Goal: Task Accomplishment & Management: Use online tool/utility

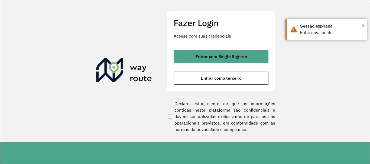
scroll to position [355, 0]
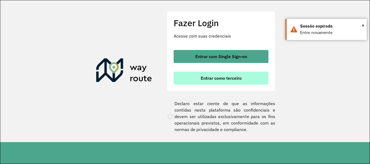
click at [186, 79] on button "Entrar como terceiro" at bounding box center [221, 78] width 95 height 13
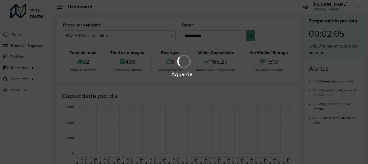
scroll to position [355, 0]
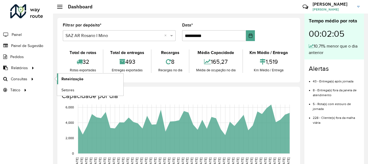
click at [74, 79] on span "Roteirização" at bounding box center [73, 79] width 22 height 6
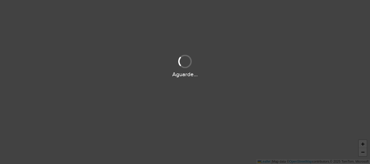
scroll to position [355, 0]
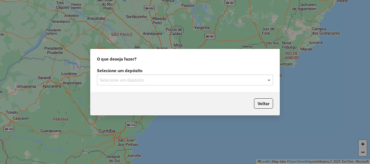
click at [270, 80] on span at bounding box center [269, 80] width 7 height 7
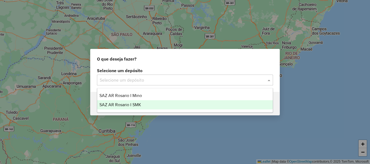
click at [123, 103] on span "SAZ AR Rosario I SMK" at bounding box center [120, 105] width 42 height 5
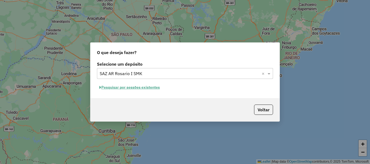
click at [127, 88] on button "Pesquisar por sessões existentes" at bounding box center [129, 87] width 65 height 8
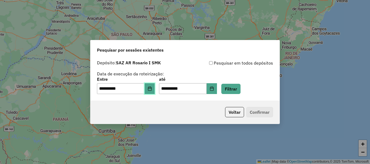
click at [150, 88] on button "Choose Date" at bounding box center [150, 88] width 10 height 11
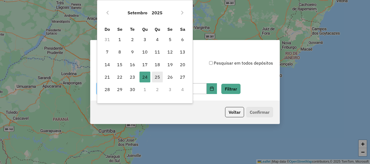
click at [157, 78] on span "25" at bounding box center [157, 77] width 11 height 11
type input "**********"
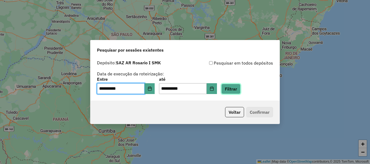
click at [241, 88] on button "Filtrar" at bounding box center [230, 89] width 19 height 10
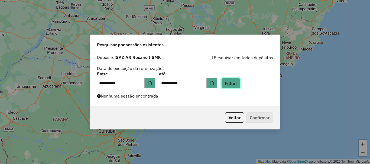
click at [239, 84] on button "Filtrar" at bounding box center [230, 83] width 19 height 10
click at [241, 84] on button "Filtrar" at bounding box center [230, 83] width 19 height 10
click at [238, 83] on button "Filtrar" at bounding box center [230, 83] width 19 height 10
click at [237, 85] on button "Filtrar" at bounding box center [230, 83] width 19 height 10
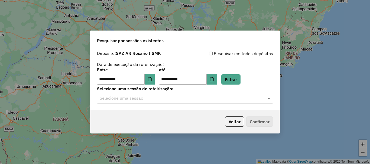
click at [269, 100] on span at bounding box center [269, 98] width 7 height 7
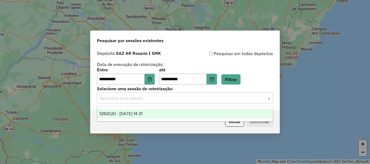
click at [134, 114] on span "1282020 - 25/09/2025 14:31" at bounding box center [120, 114] width 43 height 5
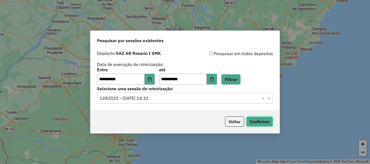
click at [263, 121] on button "Confirmar" at bounding box center [259, 122] width 27 height 10
click at [263, 120] on button "Confirmar" at bounding box center [259, 122] width 27 height 10
click at [264, 121] on button "Confirmar" at bounding box center [259, 122] width 27 height 10
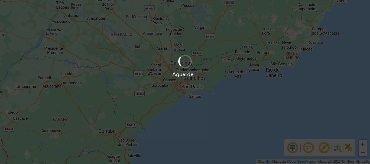
scroll to position [355, 0]
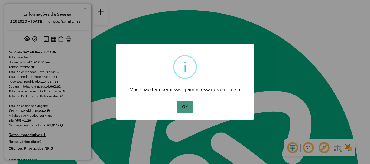
click at [185, 109] on button "OK" at bounding box center [185, 107] width 16 height 12
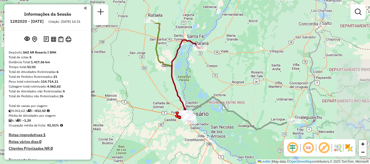
drag, startPoint x: 170, startPoint y: 103, endPoint x: 170, endPoint y: 106, distance: 2.7
click at [170, 106] on div "Janela de atendimento Grade de atendimento Capacidade Transportadoras Veículos …" at bounding box center [185, 82] width 370 height 164
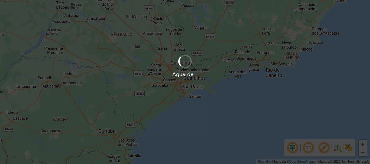
scroll to position [355, 0]
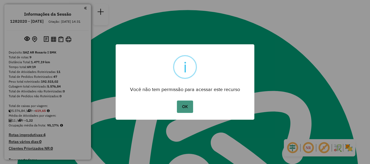
click at [189, 103] on button "OK" at bounding box center [185, 107] width 16 height 12
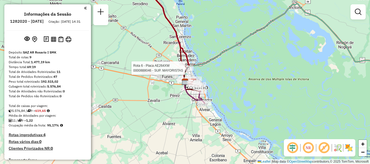
select select "**********"
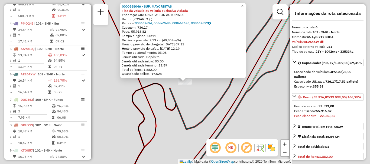
scroll to position [295, 0]
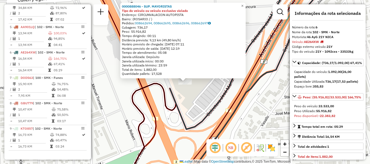
click at [185, 91] on div "0000888046 - SUP. MAYORISTAS Tipo do veículo ou veículo exclusivo violado Ender…" at bounding box center [185, 82] width 370 height 164
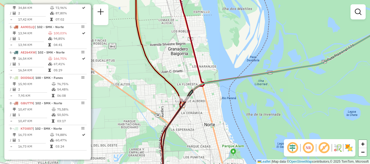
click at [185, 120] on div "Janela de atendimento Grade de atendimento Capacidade Transportadoras Veículos …" at bounding box center [185, 82] width 370 height 164
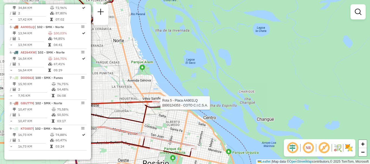
select select "**********"
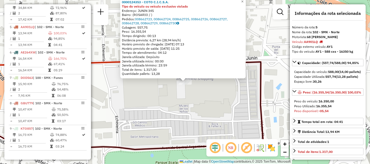
click at [160, 103] on div "0000124353 - COTO C.I.C.S.A. Tipo do veículo ou veículo exclusivo violado Ender…" at bounding box center [185, 82] width 370 height 164
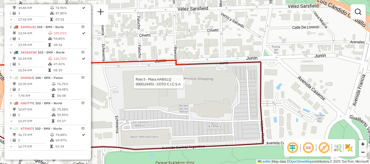
select select "**********"
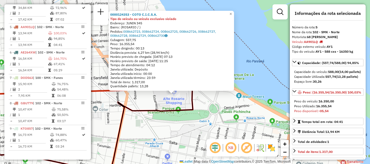
drag, startPoint x: 158, startPoint y: 115, endPoint x: 153, endPoint y: 58, distance: 57.7
click at [153, 58] on div "0000124353 - COTO C.I.C.S.A. Tipo do veículo ou veículo exclusivo violado Ender…" at bounding box center [185, 82] width 370 height 164
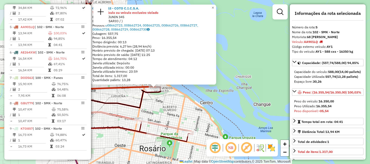
click at [151, 111] on div "0000124353 - COTO C.I.C.S.A. Tipo do veículo ou veículo exclusivo violado Ender…" at bounding box center [185, 82] width 370 height 164
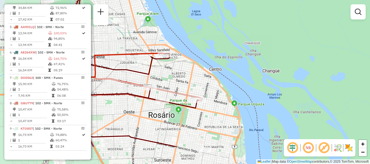
drag, startPoint x: 153, startPoint y: 90, endPoint x: 165, endPoint y: 65, distance: 28.0
click at [165, 65] on div "Janela de atendimento Grade de atendimento Capacidade Transportadoras Veículos …" at bounding box center [185, 82] width 370 height 164
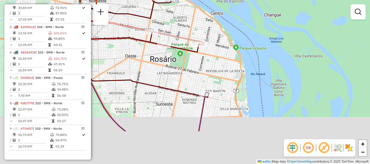
drag, startPoint x: 164, startPoint y: 48, endPoint x: 164, endPoint y: 39, distance: 9.0
click at [164, 43] on div at bounding box center [164, 45] width 14 height 5
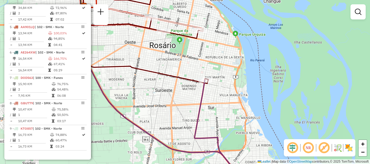
drag, startPoint x: 173, startPoint y: 89, endPoint x: 181, endPoint y: 25, distance: 64.2
click at [180, 37] on div "Rota 4 - Placa PMO243 0000892381 - LA REINA S.A. Janela de atendimento Grade de…" at bounding box center [185, 82] width 370 height 164
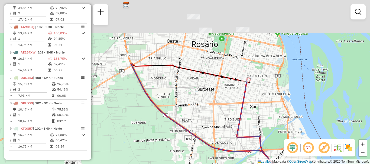
drag, startPoint x: 265, startPoint y: 102, endPoint x: 274, endPoint y: 122, distance: 21.2
click at [274, 122] on div "Janela de atendimento Grade de atendimento Capacidade Transportadoras Veículos …" at bounding box center [185, 82] width 370 height 164
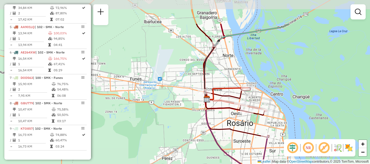
drag, startPoint x: 235, startPoint y: 107, endPoint x: 241, endPoint y: 126, distance: 20.0
click at [241, 126] on div "Janela de atendimento Grade de atendimento Capacidade Transportadoras Veículos …" at bounding box center [185, 82] width 370 height 164
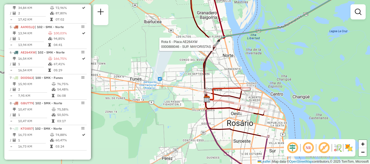
select select "**********"
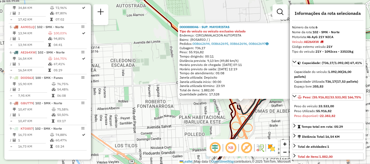
click at [180, 111] on div "0000888046 - SUP. MAYORISTAS Tipo do veículo ou veículo exclusivo violado Ender…" at bounding box center [185, 82] width 370 height 164
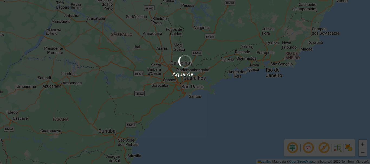
scroll to position [355, 0]
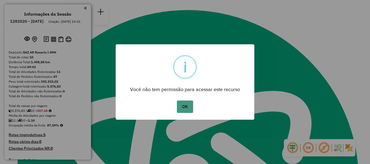
click at [181, 108] on button "OK" at bounding box center [185, 107] width 16 height 12
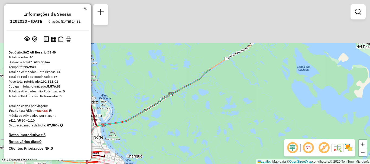
drag, startPoint x: 214, startPoint y: 149, endPoint x: 210, endPoint y: 161, distance: 12.8
click at [210, 161] on div "Janela de atendimento Grade de atendimento Capacidade Transportadoras Veículos …" at bounding box center [185, 82] width 370 height 164
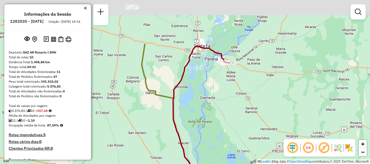
drag, startPoint x: 231, startPoint y: 119, endPoint x: 232, endPoint y: 144, distance: 24.7
click at [232, 144] on div "Janela de atendimento Grade de atendimento Capacidade Transportadoras Veículos …" at bounding box center [185, 82] width 370 height 164
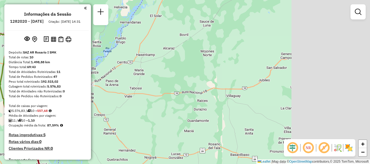
drag, startPoint x: 235, startPoint y: 89, endPoint x: 168, endPoint y: 93, distance: 67.9
click at [117, 99] on div "Janela de atendimento Grade de atendimento Capacidade Transportadoras Veículos …" at bounding box center [185, 82] width 370 height 164
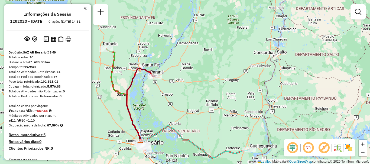
drag, startPoint x: 245, startPoint y: 141, endPoint x: 215, endPoint y: 94, distance: 55.3
click at [215, 94] on div "Janela de atendimento Grade de atendimento Capacidade Transportadoras Veículos …" at bounding box center [185, 82] width 370 height 164
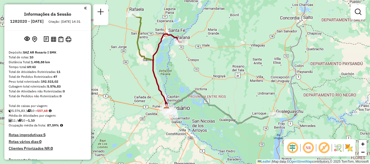
drag, startPoint x: 198, startPoint y: 110, endPoint x: 206, endPoint y: 112, distance: 7.7
click at [206, 112] on div "Janela de atendimento Grade de atendimento Capacidade Transportadoras Veículos …" at bounding box center [185, 82] width 370 height 164
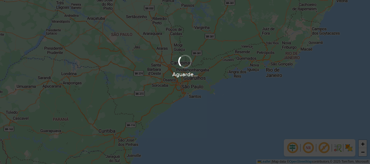
scroll to position [355, 0]
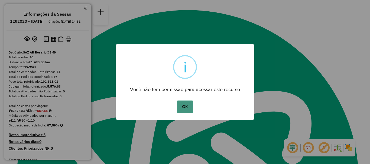
click at [188, 107] on button "OK" at bounding box center [185, 107] width 16 height 12
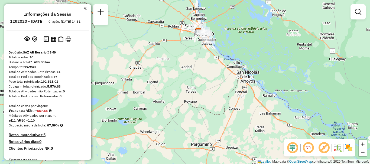
drag, startPoint x: 234, startPoint y: 29, endPoint x: 228, endPoint y: 97, distance: 68.2
click at [228, 97] on div "Janela de atendimento Grade de atendimento Capacidade Transportadoras Veículos …" at bounding box center [185, 82] width 370 height 164
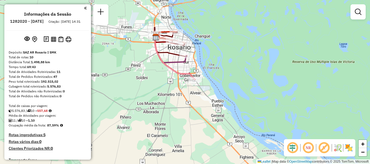
drag, startPoint x: 196, startPoint y: 31, endPoint x: 175, endPoint y: 74, distance: 48.6
click at [175, 74] on icon at bounding box center [175, 58] width 40 height 42
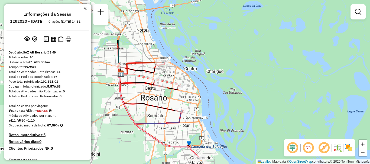
drag, startPoint x: 167, startPoint y: 76, endPoint x: 159, endPoint y: 132, distance: 56.9
click at [159, 132] on div "Janela de atendimento Grade de atendimento Capacidade Transportadoras Veículos …" at bounding box center [185, 82] width 370 height 164
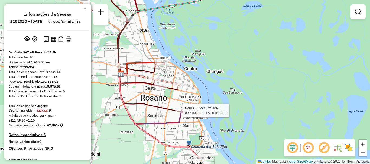
select select "**********"
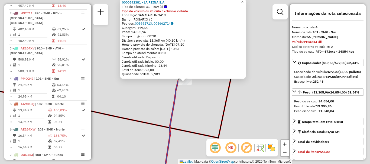
scroll to position [284, 0]
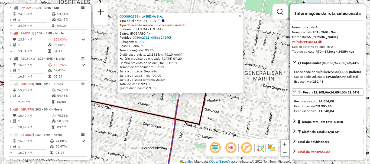
click at [181, 111] on div "0000892381 - LA REINA S.A. Tipo de cliente: 31 - RDV (:) Tipo do veículo ou veí…" at bounding box center [185, 82] width 370 height 164
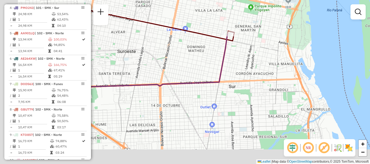
drag, startPoint x: 201, startPoint y: 103, endPoint x: 228, endPoint y: 53, distance: 57.3
click at [228, 53] on icon at bounding box center [119, 61] width 218 height 56
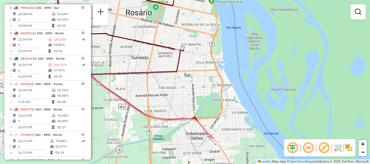
drag, startPoint x: 221, startPoint y: 81, endPoint x: 175, endPoint y: 81, distance: 46.6
click at [175, 81] on div "Janela de atendimento Grade de atendimento Capacidade Transportadoras Veículos …" at bounding box center [185, 82] width 370 height 164
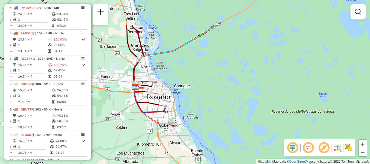
drag, startPoint x: 136, startPoint y: 67, endPoint x: 141, endPoint y: 97, distance: 30.7
click at [141, 97] on div "Janela de atendimento Grade de atendimento Capacidade Transportadoras Veículos …" at bounding box center [185, 82] width 370 height 164
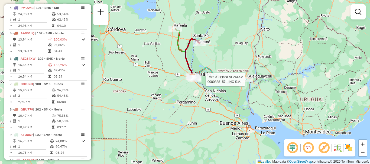
select select "**********"
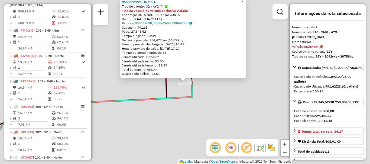
scroll to position [254, 0]
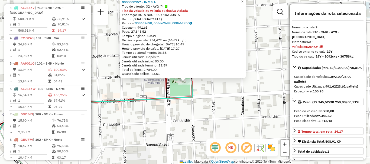
click at [221, 102] on div "0000888157 - INC S.A. Tipo de cliente: 32 - AYG (^) Tipo do veículo ou veículo …" at bounding box center [185, 82] width 370 height 164
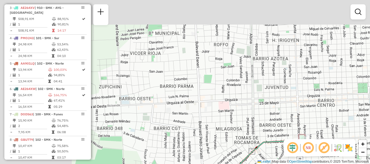
drag, startPoint x: 173, startPoint y: 92, endPoint x: 257, endPoint y: 129, distance: 91.2
click at [257, 129] on div "Janela de atendimento Grade de atendimento Capacidade Transportadoras Veículos …" at bounding box center [185, 82] width 370 height 164
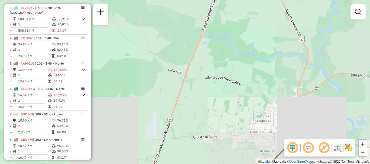
drag, startPoint x: 243, startPoint y: 125, endPoint x: 346, endPoint y: 147, distance: 106.0
click at [346, 147] on hb-router-mapa "Informações da Sessão 1282020 - 25/09/2025 Criação: 24/09/2025 14:31 Depósito: …" at bounding box center [185, 82] width 370 height 164
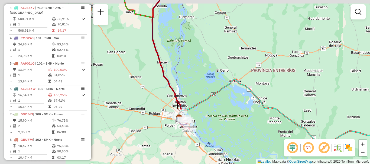
drag, startPoint x: 218, startPoint y: 112, endPoint x: 334, endPoint y: 120, distance: 116.5
click at [334, 120] on div "Janela de atendimento Grade de atendimento Capacidade Transportadoras Veículos …" at bounding box center [185, 82] width 370 height 164
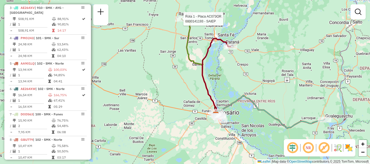
select select "**********"
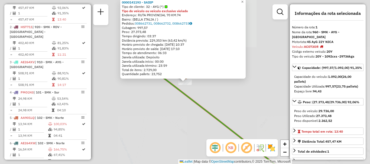
scroll to position [193, 0]
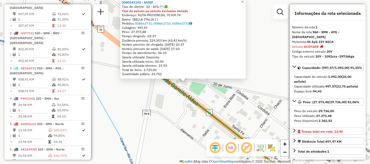
click at [165, 95] on div "0000141193 - SAIEP Tipo de cliente: 32 - AYG (^) Tipo do veículo ou veículo exc…" at bounding box center [185, 82] width 370 height 164
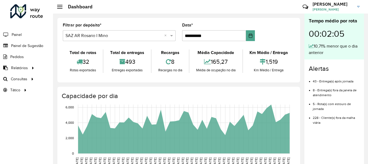
scroll to position [355, 0]
click at [67, 80] on span "Roteirização" at bounding box center [73, 79] width 22 height 6
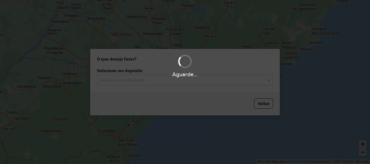
scroll to position [355, 0]
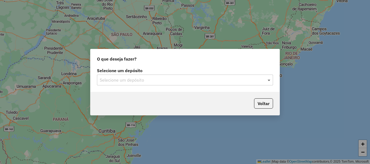
click at [268, 80] on span at bounding box center [269, 80] width 7 height 7
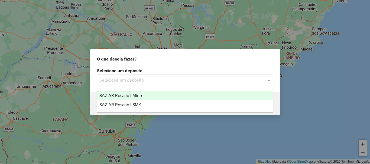
click at [124, 95] on span "SAZ AR Rosario I Mino" at bounding box center [120, 95] width 43 height 5
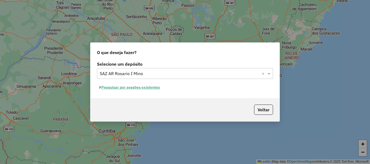
click at [123, 87] on button "Pesquisar por sessões existentes" at bounding box center [129, 87] width 65 height 8
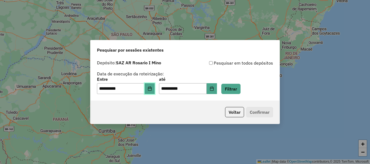
click at [152, 89] on icon "Choose Date" at bounding box center [150, 89] width 4 height 4
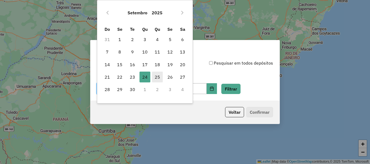
click at [157, 77] on span "25" at bounding box center [157, 77] width 11 height 11
type input "**********"
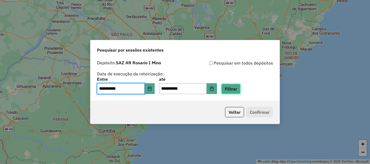
click at [241, 90] on button "Filtrar" at bounding box center [230, 89] width 19 height 10
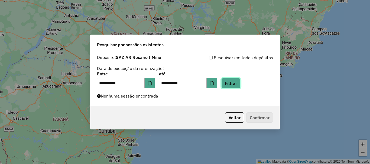
click at [241, 81] on button "Filtrar" at bounding box center [230, 83] width 19 height 10
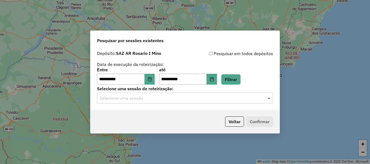
click at [268, 98] on span at bounding box center [269, 98] width 7 height 7
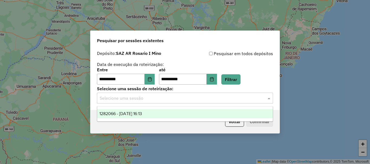
click at [142, 113] on span "1282066 - 25/09/2025 16:13" at bounding box center [120, 114] width 43 height 5
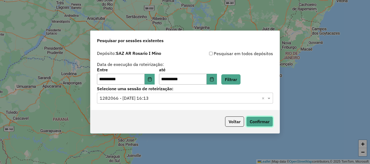
click at [271, 120] on button "Confirmar" at bounding box center [259, 122] width 27 height 10
click at [264, 125] on button "Confirmar" at bounding box center [259, 122] width 27 height 10
click at [265, 119] on button "Confirmar" at bounding box center [259, 122] width 27 height 10
click at [267, 122] on button "Confirmar" at bounding box center [259, 122] width 27 height 10
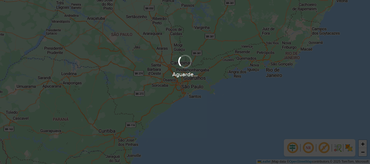
scroll to position [355, 0]
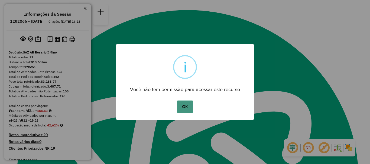
click at [180, 106] on button "OK" at bounding box center [185, 107] width 16 height 12
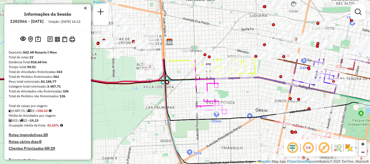
drag, startPoint x: 179, startPoint y: 69, endPoint x: 190, endPoint y: 127, distance: 58.7
click at [190, 127] on div "Janela de atendimento Grade de atendimento Capacidade Transportadoras Veículos …" at bounding box center [185, 82] width 370 height 164
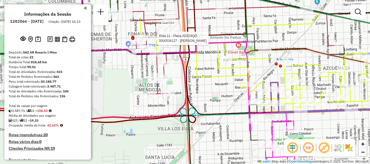
select select "**********"
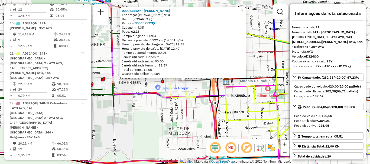
scroll to position [506, 0]
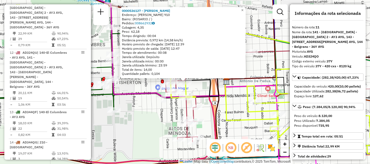
click at [170, 106] on div "0000536127 - GAMARRA SABRINA VERONICA Endereço: AGUSTIN JOSE DONADO 910 Bairro:…" at bounding box center [185, 82] width 370 height 164
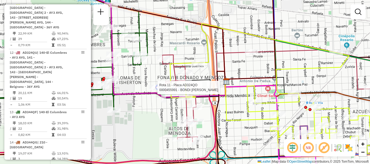
select select "**********"
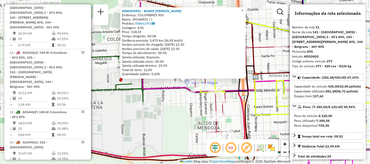
click at [157, 95] on div "0000455991 - BONDI LEONARDO AUGUSTO Endereço: COLOMBRES 903 Bairro: (ROSARIO / …" at bounding box center [185, 82] width 370 height 164
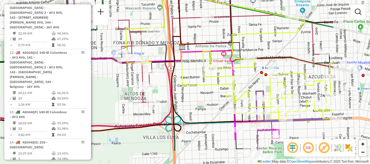
drag, startPoint x: 317, startPoint y: 110, endPoint x: 241, endPoint y: 80, distance: 82.5
click at [241, 80] on div "Janela de atendimento Grade de atendimento Capacidade Transportadoras Veículos …" at bounding box center [185, 82] width 370 height 164
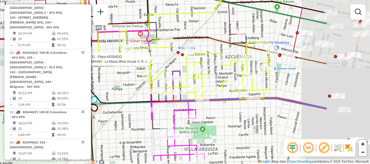
drag, startPoint x: 294, startPoint y: 106, endPoint x: 212, endPoint y: 87, distance: 83.6
click at [212, 87] on div "Rota 11 - Placa AD324QO 0000545493 - La Masia Wine House S. R. L. Janela de ate…" at bounding box center [185, 82] width 370 height 164
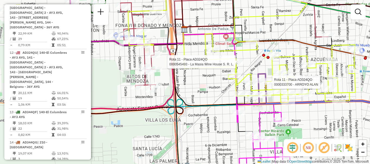
drag, startPoint x: 203, startPoint y: 56, endPoint x: 289, endPoint y: 59, distance: 85.9
click at [289, 59] on icon at bounding box center [241, 44] width 227 height 117
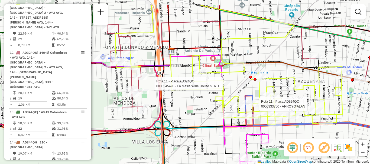
drag, startPoint x: 259, startPoint y: 65, endPoint x: 247, endPoint y: 82, distance: 21.6
click at [247, 82] on div "Rota 11 - Placa AD324QO 0000545493 - La Masia Wine House S. R. L. Rota 11 - Pla…" at bounding box center [185, 82] width 370 height 164
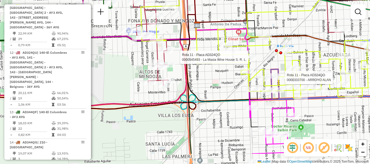
drag, startPoint x: 251, startPoint y: 73, endPoint x: 281, endPoint y: 42, distance: 42.4
click at [281, 42] on div "Rota 11 - Placa AD324QO 0000545493 - La Masia Wine House S. R. L. Rota 11 - Pla…" at bounding box center [185, 82] width 370 height 164
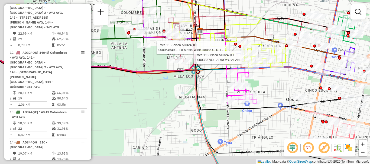
drag, startPoint x: 280, startPoint y: 56, endPoint x: 256, endPoint y: 53, distance: 24.1
click at [257, 53] on div "Rota 11 - Placa AD324QO 0000545493 - La Masia Wine House S. R. L. Rota 11 - Pla…" at bounding box center [185, 82] width 370 height 164
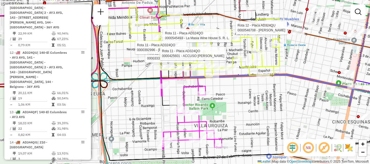
select select "**********"
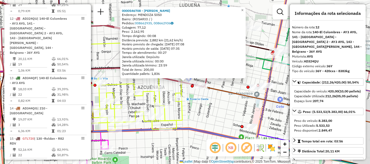
scroll to position [546, 0]
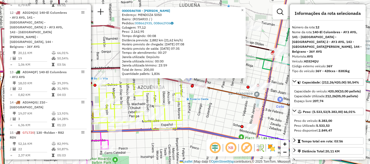
click at [217, 102] on div "0000546708 - Chen Junfeng Endereço: MENDOZA 5050 Bairro: (ROSARIO / ) Pedidos: …" at bounding box center [185, 82] width 370 height 164
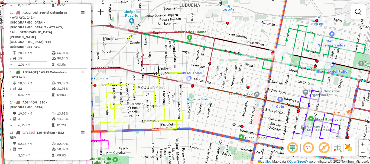
drag, startPoint x: 232, startPoint y: 111, endPoint x: 177, endPoint y: 66, distance: 71.1
click at [177, 66] on div "Janela de atendimento Grade de atendimento Capacidade Transportadoras Veículos …" at bounding box center [185, 82] width 370 height 164
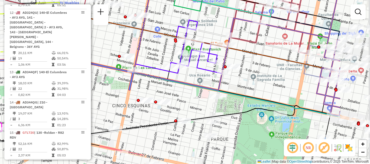
drag, startPoint x: 266, startPoint y: 104, endPoint x: 189, endPoint y: 79, distance: 81.0
click at [189, 79] on div "Janela de atendimento Grade de atendimento Capacidade Transportadoras Veículos …" at bounding box center [185, 82] width 370 height 164
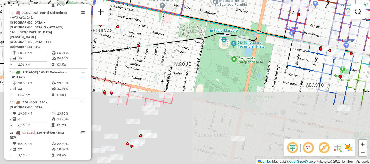
drag, startPoint x: 211, startPoint y: 116, endPoint x: 185, endPoint y: 41, distance: 79.7
click at [185, 41] on icon at bounding box center [158, 48] width 444 height 36
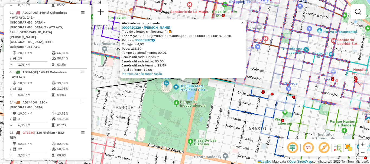
click at [200, 100] on div "Atividade não roteirizada 0000420326 - BOTTARO MONICA BEATRIZ Tipo de cliente: …" at bounding box center [185, 82] width 370 height 164
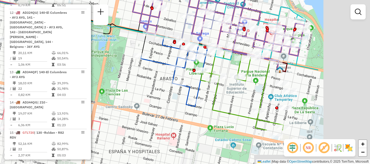
drag, startPoint x: 219, startPoint y: 92, endPoint x: 102, endPoint y: 27, distance: 133.4
click at [108, 31] on div "Janela de atendimento Grade de atendimento Capacidade Transportadoras Veículos …" at bounding box center [185, 82] width 370 height 164
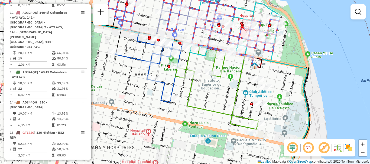
drag, startPoint x: 242, startPoint y: 93, endPoint x: 240, endPoint y: 124, distance: 31.0
click at [240, 124] on div "Janela de atendimento Grade de atendimento Capacidade Transportadoras Veículos …" at bounding box center [185, 82] width 370 height 164
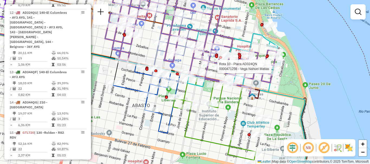
select select "**********"
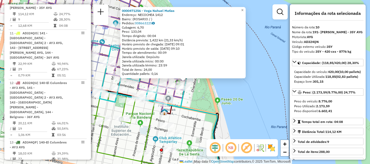
scroll to position [27, 0]
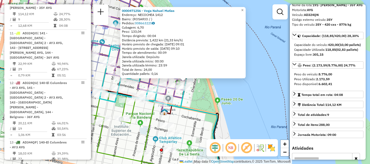
drag, startPoint x: 255, startPoint y: 112, endPoint x: 234, endPoint y: 104, distance: 22.5
click at [255, 112] on div "0000471256 - Vega Nahuel Matias Endereço: NECOCHEA 1412 Bairro: (ROSARIO / ) Pe…" at bounding box center [185, 82] width 370 height 164
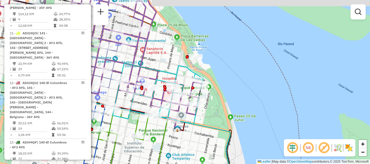
drag, startPoint x: 222, startPoint y: 108, endPoint x: 286, endPoint y: 164, distance: 85.2
click at [286, 164] on div "Janela de atendimento Grade de atendimento Capacidade Transportadoras Veículos …" at bounding box center [185, 82] width 370 height 164
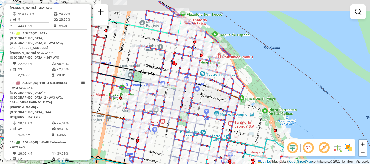
drag, startPoint x: 219, startPoint y: 113, endPoint x: 250, endPoint y: 134, distance: 37.1
click at [250, 134] on div "Janela de atendimento Grade de atendimento Capacidade Transportadoras Veículos …" at bounding box center [185, 82] width 370 height 164
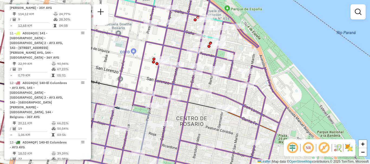
drag, startPoint x: 219, startPoint y: 66, endPoint x: 232, endPoint y: 52, distance: 19.0
click at [232, 52] on icon at bounding box center [131, 67] width 311 height 197
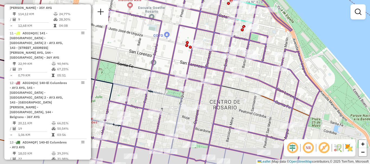
drag, startPoint x: 187, startPoint y: 98, endPoint x: 221, endPoint y: 82, distance: 37.2
click at [221, 82] on icon at bounding box center [158, 65] width 324 height 197
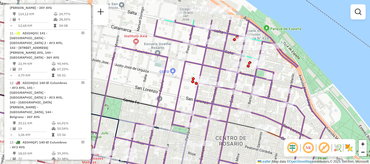
drag, startPoint x: 219, startPoint y: 95, endPoint x: 220, endPoint y: 101, distance: 6.0
click at [220, 101] on div "Janela de atendimento Grade de atendimento Capacidade Transportadoras Veículos …" at bounding box center [185, 82] width 370 height 164
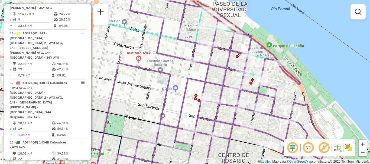
drag, startPoint x: 219, startPoint y: 43, endPoint x: 225, endPoint y: 72, distance: 29.8
click at [225, 59] on div at bounding box center [222, 55] width 14 height 5
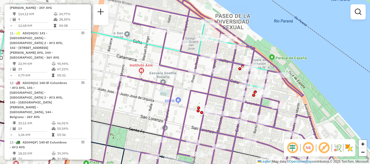
drag, startPoint x: 222, startPoint y: 93, endPoint x: 236, endPoint y: 1, distance: 92.4
click at [231, 22] on div "Janela de atendimento Grade de atendimento Capacidade Transportadoras Veículos …" at bounding box center [185, 82] width 370 height 164
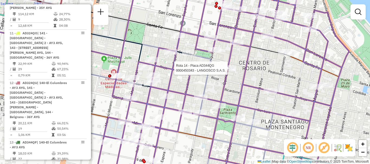
select select "**********"
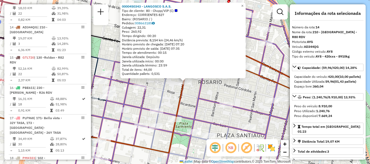
scroll to position [54, 0]
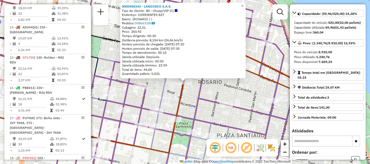
click at [246, 116] on div "0000450343 - LANGOSCO S.A.S. Tipo de cliente: 80 - Chopp/VIP (C) Endereço: CORR…" at bounding box center [185, 82] width 370 height 164
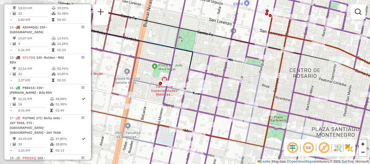
drag, startPoint x: 286, startPoint y: 108, endPoint x: 370, endPoint y: 105, distance: 84.3
click at [370, 105] on div "Janela de atendimento Grade de atendimento Capacidade Transportadoras Veículos …" at bounding box center [185, 82] width 370 height 164
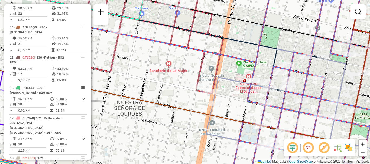
drag, startPoint x: 214, startPoint y: 96, endPoint x: 343, endPoint y: 106, distance: 129.3
click at [343, 106] on icon at bounding box center [306, 128] width 201 height 103
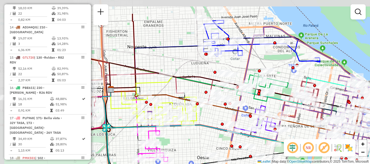
drag, startPoint x: 173, startPoint y: 83, endPoint x: 244, endPoint y: 110, distance: 75.7
click at [244, 110] on icon at bounding box center [234, 113] width 247 height 46
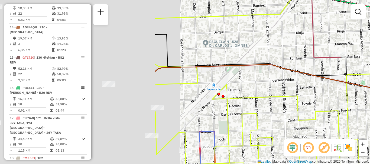
drag, startPoint x: 188, startPoint y: 95, endPoint x: 342, endPoint y: 95, distance: 154.4
click at [342, 95] on div "Rota 9 - Placa AC995HV 0000439606 - CARPIO GRACIELA BEATRIZ LILIAN Rota 9 - Pla…" at bounding box center [185, 82] width 370 height 164
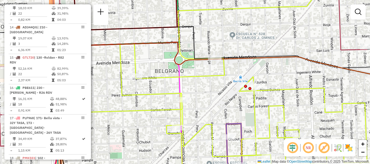
drag, startPoint x: 236, startPoint y: 104, endPoint x: 295, endPoint y: 87, distance: 61.5
click at [295, 87] on div "Rota 9 - Placa AC995HV 0000439606 - CARPIO GRACIELA BEATRIZ LILIAN Rota 9 - Pla…" at bounding box center [185, 82] width 370 height 164
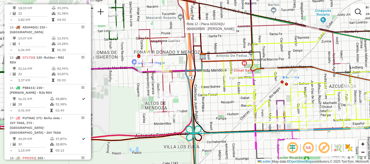
select select "**********"
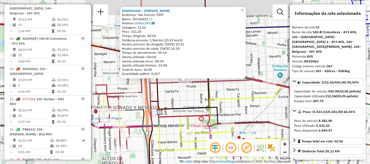
scroll to position [546, 0]
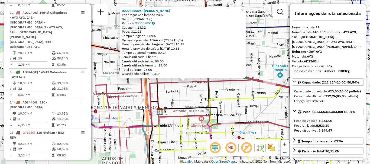
click at [193, 108] on icon at bounding box center [233, 118] width 149 height 21
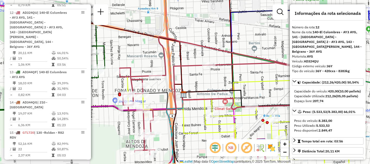
drag, startPoint x: 156, startPoint y: 104, endPoint x: 214, endPoint y: 72, distance: 66.1
click at [214, 72] on icon at bounding box center [305, 68] width 251 height 53
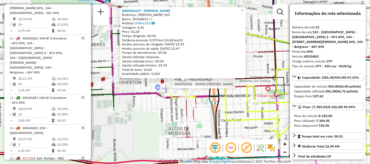
scroll to position [506, 0]
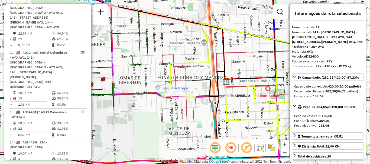
click at [171, 82] on icon at bounding box center [172, 87] width 3 height 12
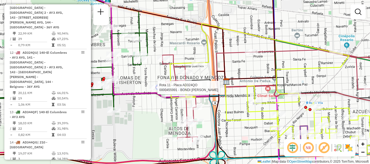
select select "**********"
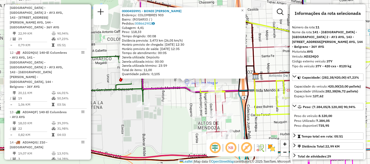
click at [165, 100] on div "0000455991 - BONDI LEONARDO AUGUSTO Endereço: COLOMBRES 903 Bairro: (ROSARIO / …" at bounding box center [185, 82] width 370 height 164
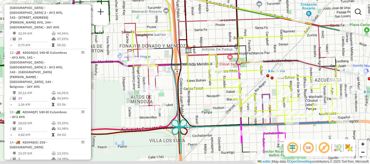
drag, startPoint x: 283, startPoint y: 56, endPoint x: 216, endPoint y: 30, distance: 72.2
click at [216, 30] on div "Janela de atendimento Grade de atendimento Capacidade Transportadoras Veículos …" at bounding box center [185, 82] width 370 height 164
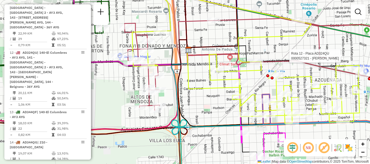
select select "**********"
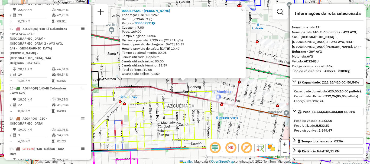
scroll to position [546, 0]
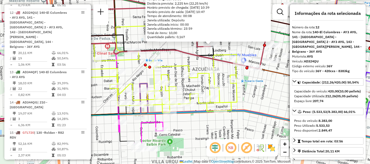
drag, startPoint x: 217, startPoint y: 111, endPoint x: 242, endPoint y: 74, distance: 44.6
click at [242, 74] on div "0000527321 - Guan Ruiqi Endereço: LINIERS 1257 Bairro: (ROSARIO / ) Pedidos: 00…" at bounding box center [185, 82] width 370 height 164
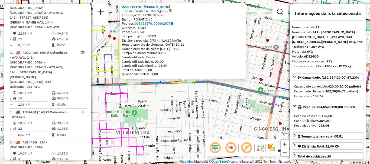
scroll to position [27, 0]
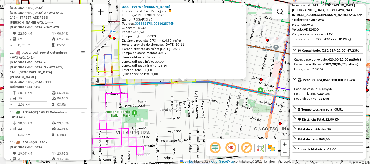
click at [246, 118] on div "0000419478 - CHEN YUQIANG Tipo de cliente: 6 - Recarga (R) Endereço: PELLEGRINI…" at bounding box center [185, 82] width 370 height 164
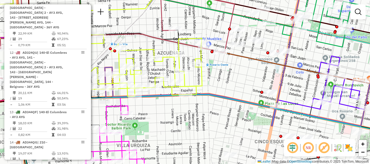
drag, startPoint x: 214, startPoint y: 96, endPoint x: 214, endPoint y: 109, distance: 12.7
click at [214, 109] on div "Janela de atendimento Grade de atendimento Capacidade Transportadoras Veículos …" at bounding box center [185, 82] width 370 height 164
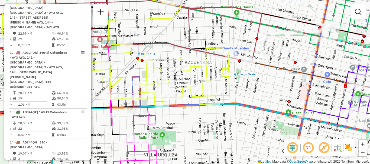
drag, startPoint x: 230, startPoint y: 86, endPoint x: 257, endPoint y: 96, distance: 29.0
click at [257, 96] on div "Janela de atendimento Grade de atendimento Capacidade Transportadoras Veículos …" at bounding box center [185, 82] width 370 height 164
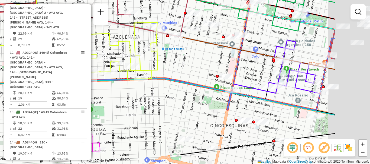
drag, startPoint x: 258, startPoint y: 97, endPoint x: 147, endPoint y: 67, distance: 115.0
click at [147, 67] on div "Janela de atendimento Grade de atendimento Capacidade Transportadoras Veículos …" at bounding box center [185, 82] width 370 height 164
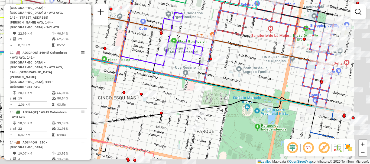
drag, startPoint x: 212, startPoint y: 95, endPoint x: 137, endPoint y: 70, distance: 78.9
click at [138, 71] on icon at bounding box center [112, 81] width 444 height 60
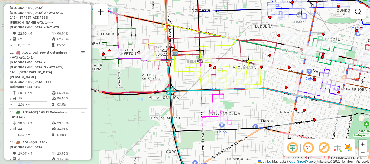
drag, startPoint x: 199, startPoint y: 80, endPoint x: 338, endPoint y: 90, distance: 139.4
click at [338, 91] on div at bounding box center [339, 92] width 3 height 3
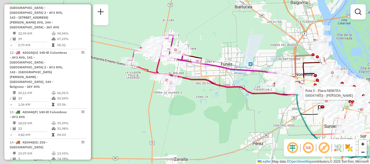
drag, startPoint x: 251, startPoint y: 105, endPoint x: 272, endPoint y: 104, distance: 21.4
click at [272, 104] on div "Rota 5 - Placa AB967EA 0000474653 - RENATO SRL Janela de atendimento Grade de a…" at bounding box center [185, 82] width 370 height 164
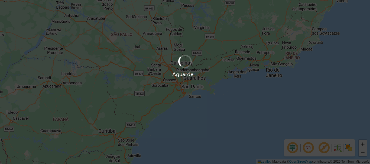
scroll to position [355, 0]
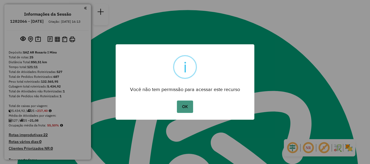
click at [187, 105] on button "OK" at bounding box center [185, 107] width 16 height 12
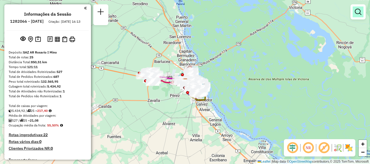
click at [354, 11] on link at bounding box center [358, 12] width 11 height 11
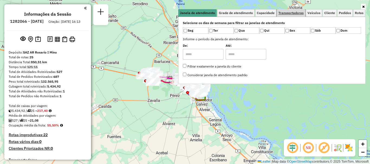
click at [287, 14] on span "Transportadoras" at bounding box center [291, 12] width 25 height 3
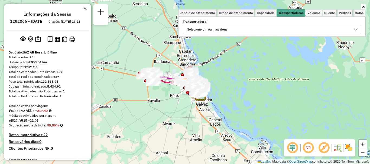
click at [356, 28] on icon at bounding box center [356, 29] width 4 height 4
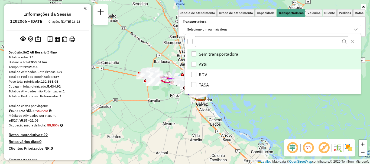
click at [196, 62] on div "AYG" at bounding box center [193, 64] width 5 height 5
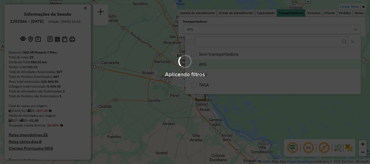
click at [242, 99] on div "Aplicando filtros" at bounding box center [185, 82] width 370 height 164
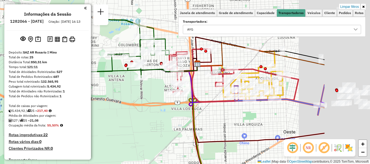
drag, startPoint x: 223, startPoint y: 76, endPoint x: 140, endPoint y: 87, distance: 83.2
click at [140, 87] on div "Limpar filtros Janela de atendimento Grade de atendimento Capacidade Transporta…" at bounding box center [185, 82] width 370 height 164
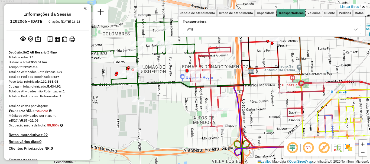
drag, startPoint x: 199, startPoint y: 97, endPoint x: 265, endPoint y: 135, distance: 76.6
click at [265, 135] on div "Limpar filtros Janela de atendimento Grade de atendimento Capacidade Transporta…" at bounding box center [185, 82] width 370 height 164
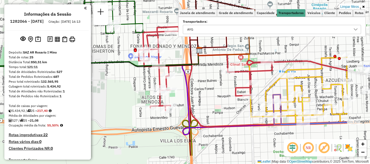
drag, startPoint x: 273, startPoint y: 90, endPoint x: 172, endPoint y: 45, distance: 111.2
click at [177, 47] on div "Limpar filtros Janela de atendimento Grade de atendimento Capacidade Transporta…" at bounding box center [185, 82] width 370 height 164
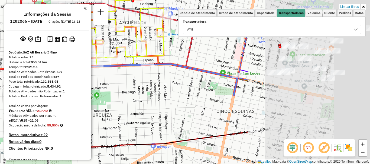
drag, startPoint x: 272, startPoint y: 101, endPoint x: 104, endPoint y: 66, distance: 171.2
click at [105, 66] on icon at bounding box center [157, 64] width 181 height 64
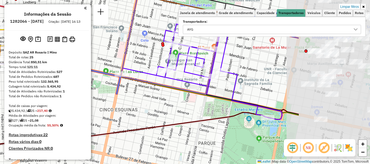
drag, startPoint x: 227, startPoint y: 90, endPoint x: 154, endPoint y: 91, distance: 72.6
click at [154, 91] on div "Rota 4 - Placa AD324QO 0000442886 - ANGELERI Limpar filtros Janela de atendimen…" at bounding box center [185, 82] width 370 height 164
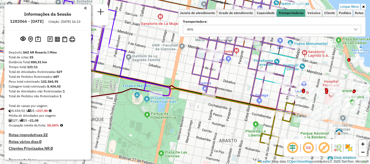
drag, startPoint x: 235, startPoint y: 98, endPoint x: 117, endPoint y: 73, distance: 120.8
click at [117, 73] on icon at bounding box center [65, 71] width 429 height 66
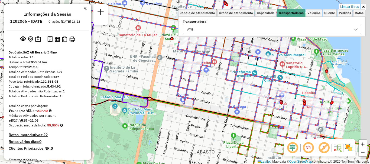
drag, startPoint x: 198, startPoint y: 88, endPoint x: 182, endPoint y: 101, distance: 20.4
click at [182, 101] on icon at bounding box center [144, 69] width 395 height 146
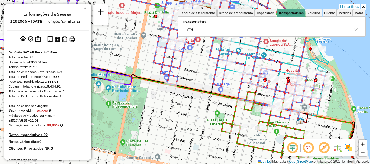
drag, startPoint x: 217, startPoint y: 88, endPoint x: 199, endPoint y: 64, distance: 29.5
click at [201, 66] on div "Rota 4 - Placa AD324QO 0000442886 - ANGELERI Limpar filtros Janela de atendimen…" at bounding box center [185, 82] width 370 height 164
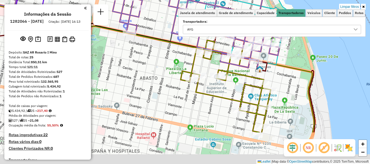
click at [192, 42] on div "Rota 4 - Placa AD324QO 0000442886 - ANGELERI Rota 8 - Placa AC995HY 0000884279 …" at bounding box center [185, 82] width 370 height 164
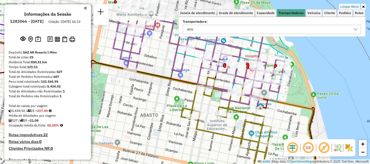
drag, startPoint x: 224, startPoint y: 95, endPoint x: 226, endPoint y: 138, distance: 42.9
click at [226, 138] on div "Rota 4 - Placa AD324QO 0000442886 - ANGELERI Limpar filtros Janela de atendimen…" at bounding box center [185, 82] width 370 height 164
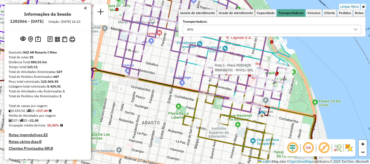
select select "**********"
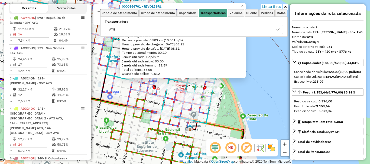
scroll to position [254, 0]
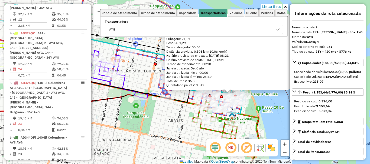
click at [265, 105] on div "0000366701 - RIVOLI SRL Tipo de cliente: 80 - Chopp/VIP (C) Endereço: 3 DE FEBR…" at bounding box center [185, 82] width 370 height 164
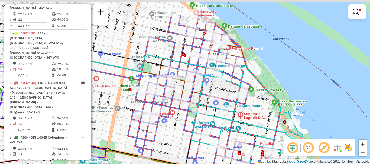
drag, startPoint x: 211, startPoint y: 59, endPoint x: 209, endPoint y: 94, distance: 35.2
click at [209, 94] on div "Limpar filtros Janela de atendimento Grade de atendimento Capacidade Transporta…" at bounding box center [185, 82] width 370 height 164
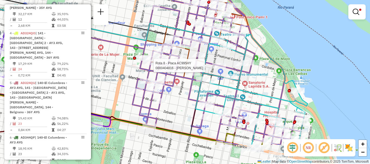
drag, startPoint x: 258, startPoint y: 98, endPoint x: 263, endPoint y: 63, distance: 35.8
click at [263, 63] on div "Rota 8 - Placa AC995HY 0000404816 - MARTURANO ANTONELA Limpar filtros Janela de…" at bounding box center [185, 82] width 370 height 164
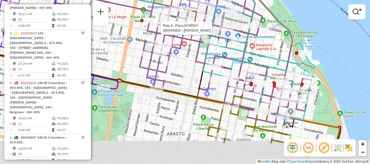
drag, startPoint x: 251, startPoint y: 80, endPoint x: 257, endPoint y: 54, distance: 26.8
click at [257, 54] on icon at bounding box center [259, 59] width 112 height 124
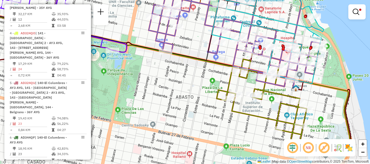
drag, startPoint x: 214, startPoint y: 73, endPoint x: 222, endPoint y: 39, distance: 35.1
click at [222, 39] on icon at bounding box center [268, 22] width 112 height 124
click at [221, 76] on div "Rota 8 - Placa AC995HY 0000404816 - MARTURANO ANTONELA Rota 8 - Placa AC995HY 0…" at bounding box center [185, 82] width 370 height 164
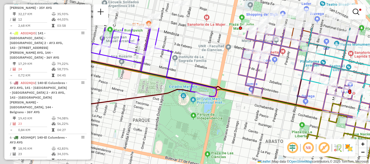
drag, startPoint x: 258, startPoint y: 66, endPoint x: 317, endPoint y: 90, distance: 63.0
click at [317, 90] on div "Limpar filtros Janela de atendimento Grade de atendimento Capacidade Transporta…" at bounding box center [185, 82] width 370 height 164
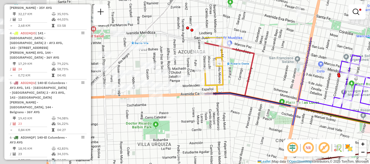
drag, startPoint x: 128, startPoint y: 96, endPoint x: 370, endPoint y: 150, distance: 247.6
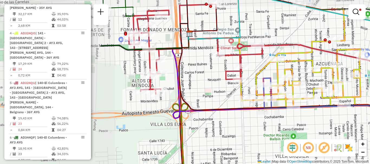
click at [340, 145] on hb-router-mapa "Informações da Sessão 1282066 - 25/09/2025 Criação: 24/09/2025 16:13 Depósito: …" at bounding box center [185, 82] width 370 height 164
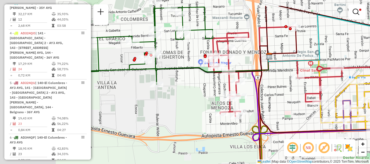
drag, startPoint x: 202, startPoint y: 127, endPoint x: 208, endPoint y: 130, distance: 6.5
click at [208, 130] on div "Limpar filtros Janela de atendimento Grade de atendimento Capacidade Transporta…" at bounding box center [185, 82] width 370 height 164
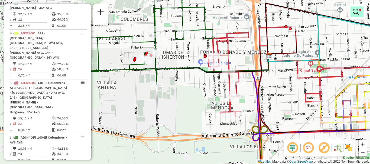
click at [354, 13] on em at bounding box center [356, 12] width 7 height 7
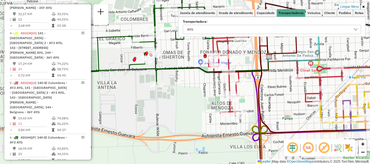
click at [357, 29] on icon at bounding box center [356, 29] width 4 height 2
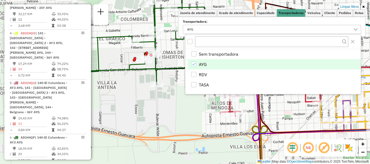
click at [193, 64] on icon "AYG" at bounding box center [194, 65] width 4 height 4
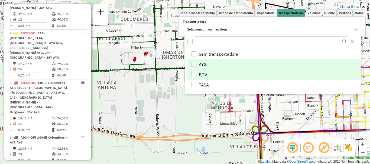
click at [192, 73] on div "RDV" at bounding box center [193, 74] width 5 height 5
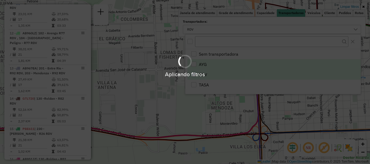
click at [192, 103] on hb-app "Aplicando filtros Pop-up bloqueado! Seu navegador bloqueou automáticamente a ab…" at bounding box center [185, 82] width 370 height 164
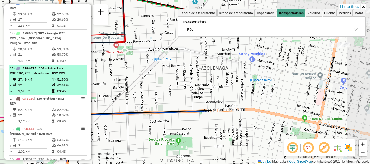
drag, startPoint x: 246, startPoint y: 104, endPoint x: 51, endPoint y: 86, distance: 195.4
click at [51, 86] on hb-router-mapa "Informações da Sessão 1282066 - 25/09/2025 Criação: 24/09/2025 16:13 Depósito: …" at bounding box center [185, 82] width 370 height 164
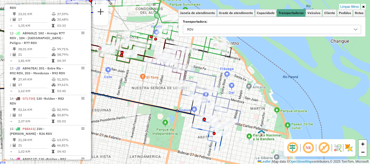
drag, startPoint x: 261, startPoint y: 114, endPoint x: 115, endPoint y: 84, distance: 148.8
click at [115, 84] on div "Limpar filtros Janela de atendimento Grade de atendimento Capacidade Transporta…" at bounding box center [185, 82] width 370 height 164
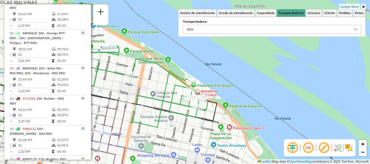
drag, startPoint x: 210, startPoint y: 70, endPoint x: 187, endPoint y: 119, distance: 54.3
click at [187, 119] on div "Limpar filtros Janela de atendimento Grade de atendimento Capacidade Transporta…" at bounding box center [185, 82] width 370 height 164
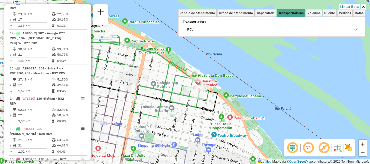
drag, startPoint x: 179, startPoint y: 125, endPoint x: 184, endPoint y: 46, distance: 79.0
click at [184, 46] on div "Limpar filtros Janela de atendimento Grade de atendimento Capacidade Transporta…" at bounding box center [185, 82] width 370 height 164
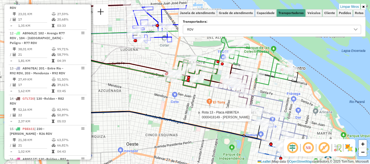
drag, startPoint x: 172, startPoint y: 98, endPoint x: 271, endPoint y: 118, distance: 102.0
click at [271, 118] on div at bounding box center [277, 114] width 14 height 5
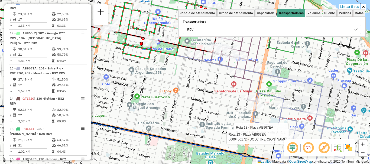
drag, startPoint x: 199, startPoint y: 117, endPoint x: 209, endPoint y: 105, distance: 15.7
click at [209, 105] on div "Rota 13 - Placa AB967EA 0000551176 - Quinta Pinta S. R. L. Rota 13 - Placa AB96…" at bounding box center [185, 82] width 370 height 164
click at [355, 28] on icon at bounding box center [356, 29] width 4 height 4
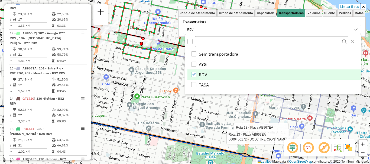
click at [194, 75] on icon "RDV" at bounding box center [194, 75] width 4 height 4
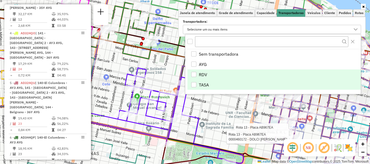
click at [193, 85] on div "TASA" at bounding box center [193, 84] width 5 height 5
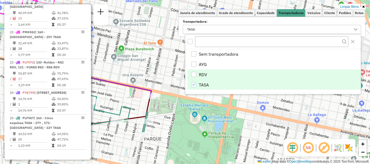
drag, startPoint x: 207, startPoint y: 108, endPoint x: 192, endPoint y: 47, distance: 62.4
click at [192, 47] on body "Aplicando filtros Pop-up bloqueado! Seu navegador bloqueou automáticamente a ab…" at bounding box center [185, 82] width 370 height 164
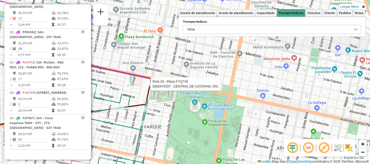
select select "**********"
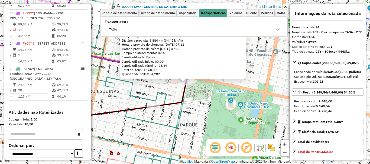
scroll to position [324, 0]
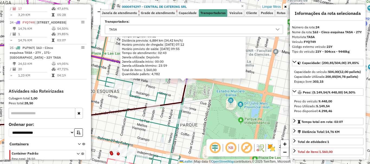
click at [173, 97] on div "0000474297 - CENTRAL DE CATERING SRL Limite de quantidade de itens excedido End…" at bounding box center [185, 82] width 370 height 164
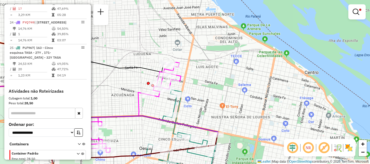
drag, startPoint x: 192, startPoint y: 120, endPoint x: 218, endPoint y: 167, distance: 54.0
click at [218, 164] on html "Aplicando filtros Pop-up bloqueado! Seu navegador bloqueou automáticamente a ab…" at bounding box center [185, 82] width 370 height 164
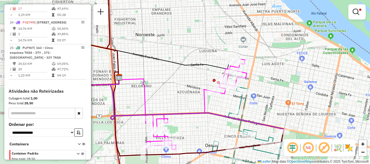
drag, startPoint x: 156, startPoint y: 135, endPoint x: 220, endPoint y: 132, distance: 64.6
click at [221, 132] on div "Limpar filtros Janela de atendimento Grade de atendimento Capacidade Transporta…" at bounding box center [185, 82] width 370 height 164
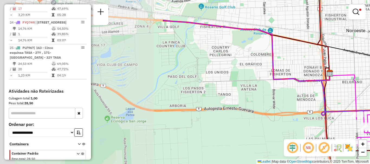
drag, startPoint x: 120, startPoint y: 130, endPoint x: 308, endPoint y: 112, distance: 189.1
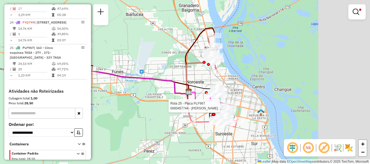
drag, startPoint x: 278, startPoint y: 115, endPoint x: 147, endPoint y: 104, distance: 131.4
click at [147, 104] on div "Rota 25 - Placa PLF967 0000457744 - CHEN CHUNYUN Limpar filtros Janela de atend…" at bounding box center [185, 82] width 370 height 164
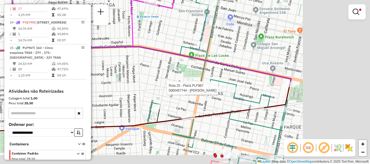
drag, startPoint x: 202, startPoint y: 90, endPoint x: 121, endPoint y: 77, distance: 81.7
click at [121, 77] on div "Rota 25 - Placa PLF967 0000457744 - CHEN CHUNYUN Limpar filtros Janela de atend…" at bounding box center [185, 82] width 370 height 164
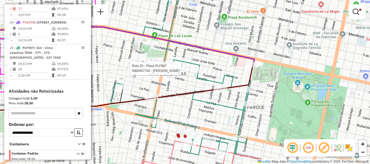
drag, startPoint x: 167, startPoint y: 93, endPoint x: 130, endPoint y: 44, distance: 61.8
click at [130, 44] on div "Rota 25 - Placa PLF967 0000457744 - CHEN CHUNYUN Limpar filtros Janela de atend…" at bounding box center [185, 82] width 370 height 164
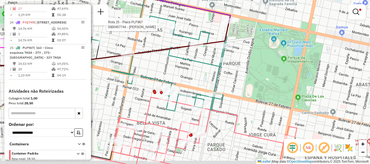
drag, startPoint x: 138, startPoint y: 102, endPoint x: 131, endPoint y: 50, distance: 52.5
click at [131, 50] on div "Rota 25 - Placa PLF967 0000457744 - CHEN CHUNYUN Limpar filtros Janela de atend…" at bounding box center [185, 82] width 370 height 164
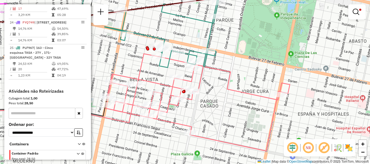
click at [111, 56] on div "Rota 25 - Placa PLF967 0000457744 - CHEN CHUNYUN Limpar filtros Janela de atend…" at bounding box center [185, 82] width 370 height 164
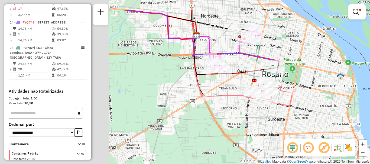
drag, startPoint x: 166, startPoint y: 62, endPoint x: 245, endPoint y: 81, distance: 81.8
click at [245, 81] on div "Rota 20 - Placa PLF968 0000435527 - SOLANO PARIONA NILTON HIPOLITO Limpar filtr…" at bounding box center [185, 82] width 370 height 164
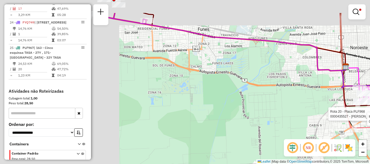
drag, startPoint x: 155, startPoint y: 80, endPoint x: 303, endPoint y: 115, distance: 152.3
click at [320, 115] on div "Rota 25 - Placa PLF967 0000442449 - GARCIA MONTELUIS FRANZ Rota 20 - Placa PLF9…" at bounding box center [185, 82] width 370 height 164
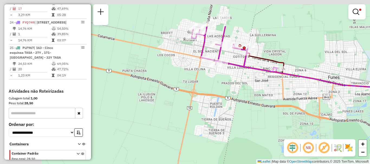
drag, startPoint x: 195, startPoint y: 86, endPoint x: 267, endPoint y: 118, distance: 78.6
click at [267, 118] on div "Rota 25 - Placa PLF967 0000442449 - GARCIA MONTELUIS FRANZ Rota 20 - Placa PLF9…" at bounding box center [185, 82] width 370 height 164
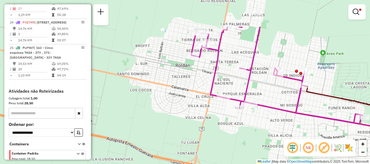
drag, startPoint x: 192, startPoint y: 61, endPoint x: 196, endPoint y: 83, distance: 22.7
click at [196, 83] on div "Rota 25 - Placa PLF967 0000442449 - GARCIA MONTELUIS FRANZ Rota 20 - Placa PLF9…" at bounding box center [185, 82] width 370 height 164
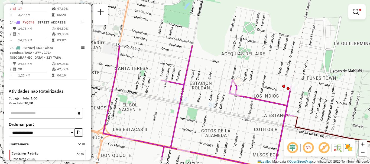
drag, startPoint x: 243, startPoint y: 79, endPoint x: 250, endPoint y: 133, distance: 54.8
click at [250, 133] on div "Rota 25 - Placa PLF967 0000442449 - GARCIA MONTELUIS FRANZ Rota 20 - Placa PLF9…" at bounding box center [185, 82] width 370 height 164
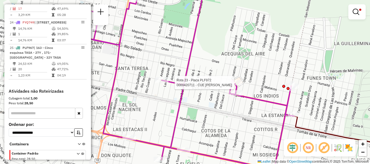
select select "**********"
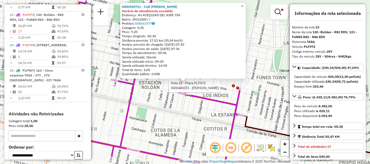
scroll to position [294, 0]
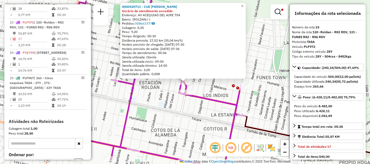
click at [217, 112] on div "0000420711 - CUE PABLO CRISTIAN Horário de atendimento excedido Endereço: AV AC…" at bounding box center [185, 82] width 370 height 164
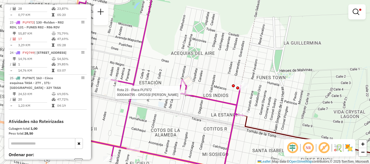
select select "**********"
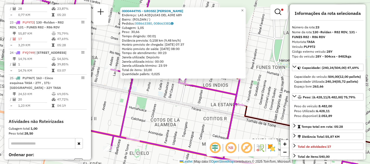
click at [184, 103] on div "0000444795 - GROSSI CARLOS AUGUSTO Endereço: LAS ACEQUIAS DEL AIRE 689 Bairro: …" at bounding box center [185, 82] width 370 height 164
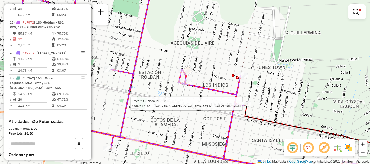
select select "**********"
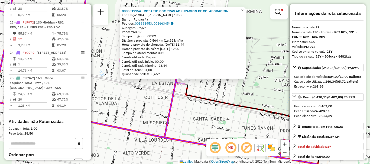
click at [214, 117] on div "0000517154 - ROSARIO COMPRAS AGRUPACION DE COLABORACION Endereço: GRAL. GUIDO 1…" at bounding box center [185, 82] width 370 height 164
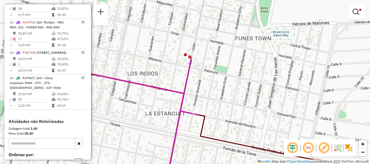
drag, startPoint x: 185, startPoint y: 97, endPoint x: 185, endPoint y: 113, distance: 16.3
click at [185, 113] on icon at bounding box center [80, 114] width 235 height 197
select select "**********"
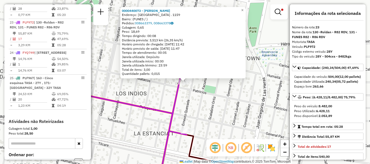
click at [195, 101] on div "0000440073 - SALAZAR CAROLINA ANDREA Endereço: SAN SEBASTIAN . 1159 Bairro: (FU…" at bounding box center [185, 82] width 370 height 164
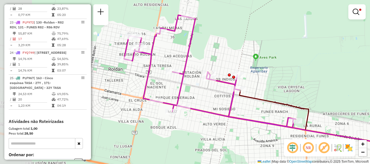
drag, startPoint x: 157, startPoint y: 116, endPoint x: 202, endPoint y: 97, distance: 49.7
click at [202, 97] on div "Limpar filtros Janela de atendimento Grade de atendimento Capacidade Transporta…" at bounding box center [185, 82] width 370 height 164
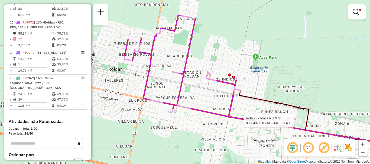
select select "**********"
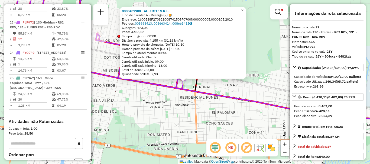
click at [180, 118] on div "0000407900 - AL LIMITE S.R.L. Tipo de cliente: 6 - Recarga (R) Endereço: 160052…" at bounding box center [185, 82] width 370 height 164
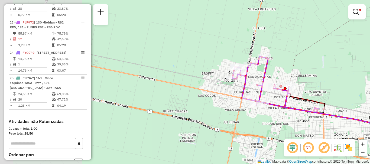
drag, startPoint x: 185, startPoint y: 118, endPoint x: 249, endPoint y: 127, distance: 64.6
click at [270, 125] on div "Limpar filtros Janela de atendimento Grade de atendimento Capacidade Transporta…" at bounding box center [185, 82] width 370 height 164
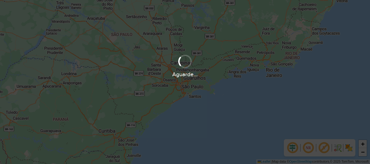
scroll to position [355, 0]
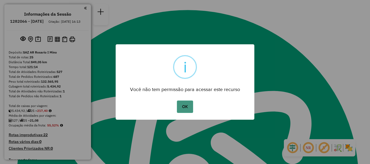
click at [180, 104] on button "OK" at bounding box center [185, 107] width 16 height 12
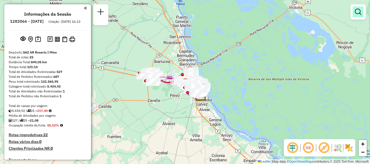
click at [356, 13] on em at bounding box center [358, 12] width 7 height 7
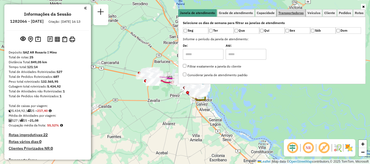
click at [300, 12] on span "Transportadoras" at bounding box center [291, 12] width 25 height 3
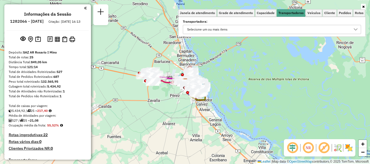
click at [357, 30] on icon at bounding box center [356, 29] width 4 height 2
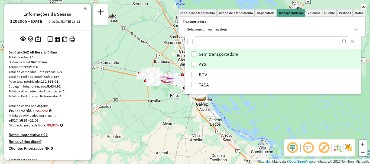
click at [193, 63] on div "AYG" at bounding box center [193, 64] width 5 height 5
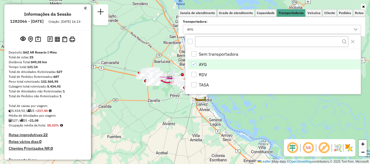
click at [239, 112] on div "Janela de atendimento Grade de atendimento Capacidade Transportadoras Veículos …" at bounding box center [185, 82] width 370 height 164
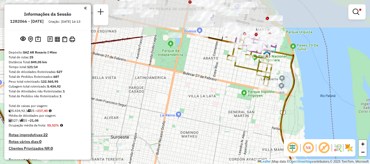
drag, startPoint x: 252, startPoint y: 54, endPoint x: 244, endPoint y: 108, distance: 54.5
click at [245, 108] on div "Limpar filtros Janela de atendimento Grade de atendimento Capacidade Transporta…" at bounding box center [185, 82] width 370 height 164
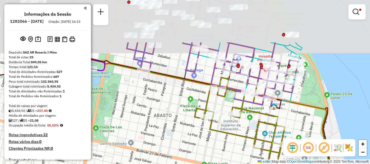
drag, startPoint x: 274, startPoint y: 65, endPoint x: 258, endPoint y: 125, distance: 62.5
click at [258, 125] on icon at bounding box center [240, 121] width 90 height 99
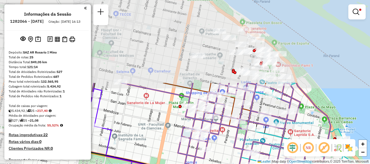
drag, startPoint x: 240, startPoint y: 56, endPoint x: 290, endPoint y: 150, distance: 106.5
click at [290, 150] on hb-router-mapa "Informações da Sessão 1282066 - 25/09/2025 Criação: 24/09/2025 16:13 Depósito: …" at bounding box center [185, 82] width 370 height 164
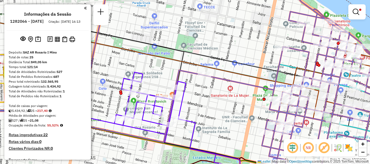
drag, startPoint x: 189, startPoint y: 113, endPoint x: 342, endPoint y: 114, distance: 152.8
click at [338, 112] on div "Rota 8 - Placa AC995HY 0000530327 - Nunez Cesar Pablo Rota 3 - Placa AD324QN 00…" at bounding box center [185, 82] width 370 height 164
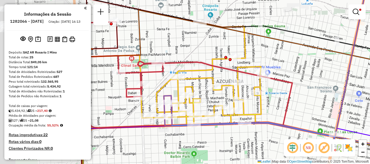
click at [254, 121] on icon at bounding box center [330, 75] width 333 height 160
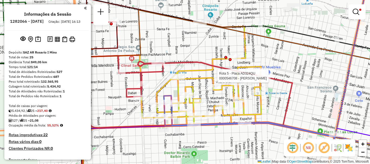
select select "**********"
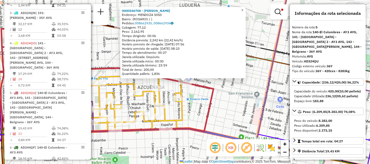
scroll to position [324, 0]
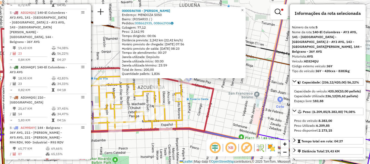
click at [189, 98] on div "Rota 5 - Placa AD324QU 0000546708 - Chen Junfeng 0000546708 - Chen Junfeng Ende…" at bounding box center [185, 82] width 370 height 164
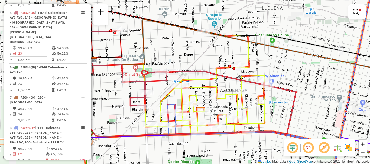
drag, startPoint x: 168, startPoint y: 95, endPoint x: 255, endPoint y: 95, distance: 87.2
click at [255, 95] on div "Rota 4 - Placa AD324QO 0000436495 - GERMAR S.R.L. Limpar filtros Janela de aten…" at bounding box center [185, 82] width 370 height 164
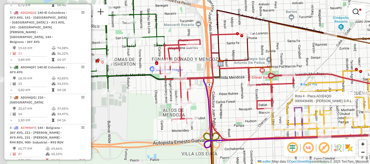
drag, startPoint x: 229, startPoint y: 90, endPoint x: 232, endPoint y: 90, distance: 3.0
click at [232, 90] on div "Rota 4 - Placa AD324QO 0000436495 - GERMAR S.R.L. Limpar filtros Janela de aten…" at bounding box center [185, 82] width 370 height 164
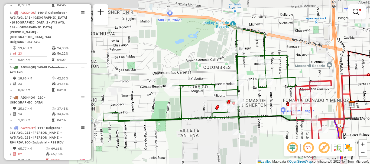
drag, startPoint x: 137, startPoint y: 87, endPoint x: 261, endPoint y: 123, distance: 129.6
click at [261, 123] on div "Rota 4 - Placa AD324QO 0000436495 - GERMAR S.R.L. Limpar filtros Janela de aten…" at bounding box center [185, 82] width 370 height 164
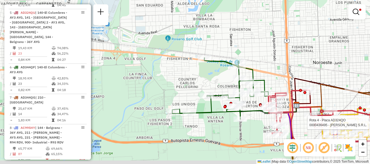
drag, startPoint x: 250, startPoint y: 121, endPoint x: 107, endPoint y: 40, distance: 164.5
click at [172, 58] on icon at bounding box center [220, 89] width 96 height 62
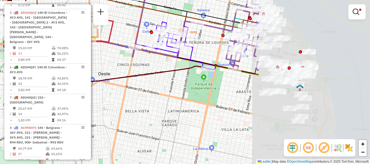
drag, startPoint x: 307, startPoint y: 88, endPoint x: 159, endPoint y: 63, distance: 150.3
click at [159, 63] on div "Rota 4 - Placa AD324QO 0000436495 - GERMAR S.R.L. Rota 6 - Placa AD344QF 000034…" at bounding box center [185, 82] width 370 height 164
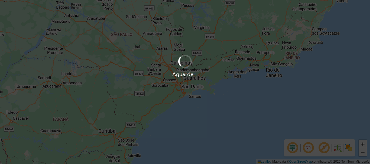
scroll to position [355, 0]
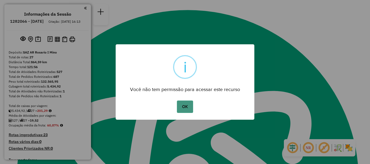
click at [188, 109] on button "OK" at bounding box center [185, 107] width 16 height 12
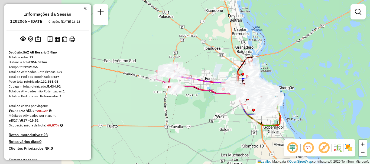
drag, startPoint x: 125, startPoint y: 76, endPoint x: 199, endPoint y: 111, distance: 82.4
click at [199, 111] on div "Janela de atendimento Grade de atendimento Capacidade Transportadoras Veículos …" at bounding box center [185, 82] width 370 height 164
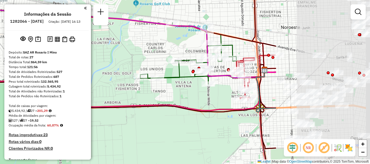
drag, startPoint x: 293, startPoint y: 87, endPoint x: 150, endPoint y: 107, distance: 143.9
click at [150, 107] on icon at bounding box center [48, 80] width 432 height 62
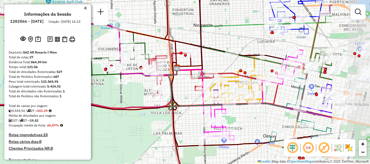
drag, startPoint x: 260, startPoint y: 93, endPoint x: 185, endPoint y: 88, distance: 75.0
click at [185, 88] on div "Janela de atendimento Grade de atendimento Capacidade Transportadoras Veículos …" at bounding box center [185, 82] width 370 height 164
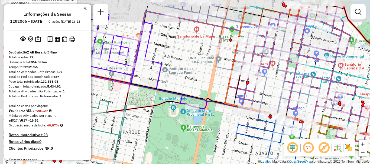
drag, startPoint x: 215, startPoint y: 97, endPoint x: 283, endPoint y: 122, distance: 72.4
click at [277, 118] on div at bounding box center [271, 115] width 14 height 5
